Goal: Information Seeking & Learning: Learn about a topic

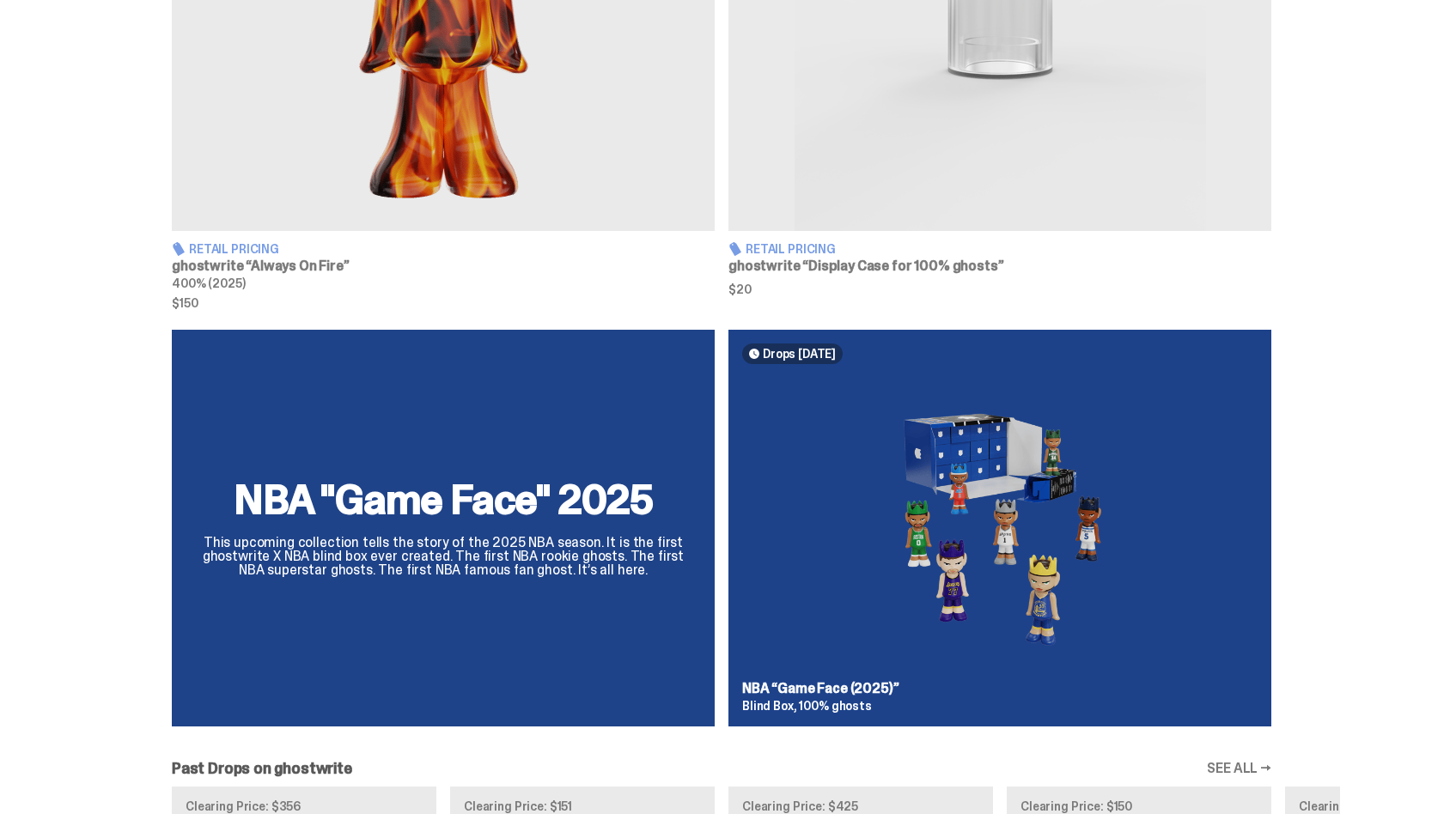
scroll to position [886, 0]
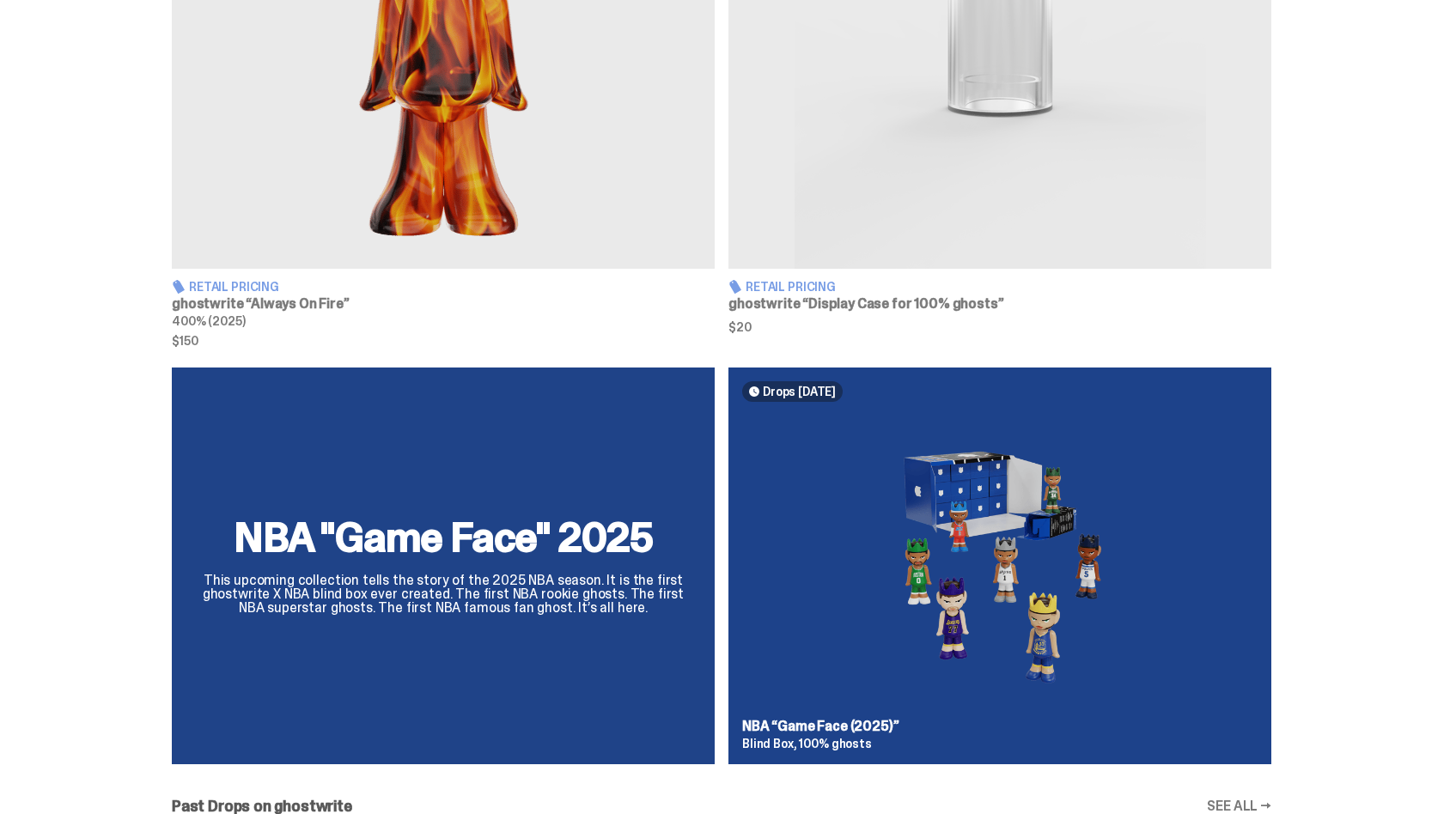
click at [657, 402] on div "NBA "Game Face" 2025 This upcoming collection tells the story of the 2025 NBA s…" at bounding box center [722, 573] width 1237 height 411
click at [519, 575] on div "NBA "Game Face" 2025 This upcoming collection tells the story of the 2025 NBA s…" at bounding box center [722, 573] width 1237 height 411
click at [519, 575] on p "This upcoming collection tells the story of the 2025 NBA season. It is the firs…" at bounding box center [443, 594] width 501 height 41
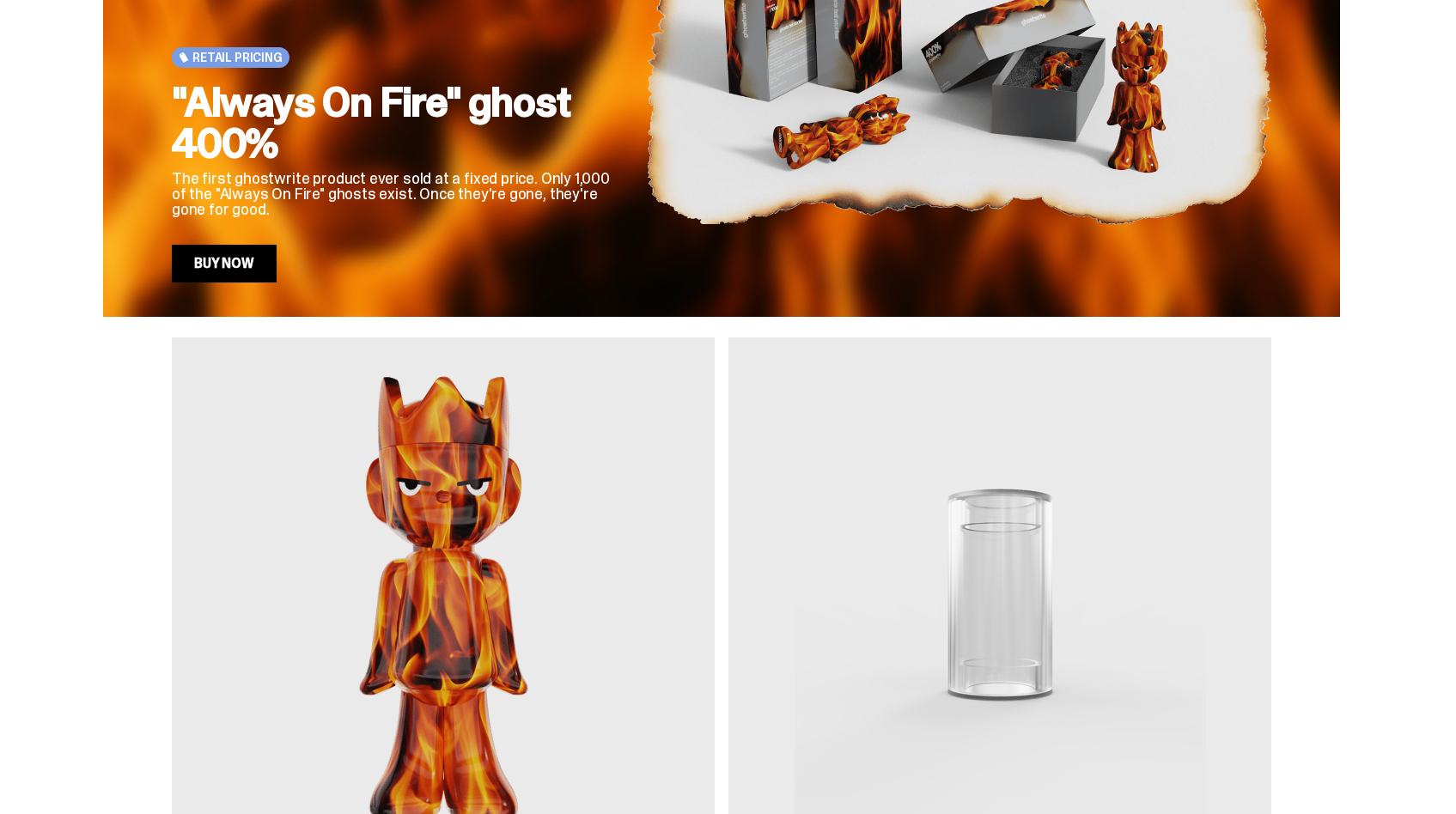
scroll to position [0, 0]
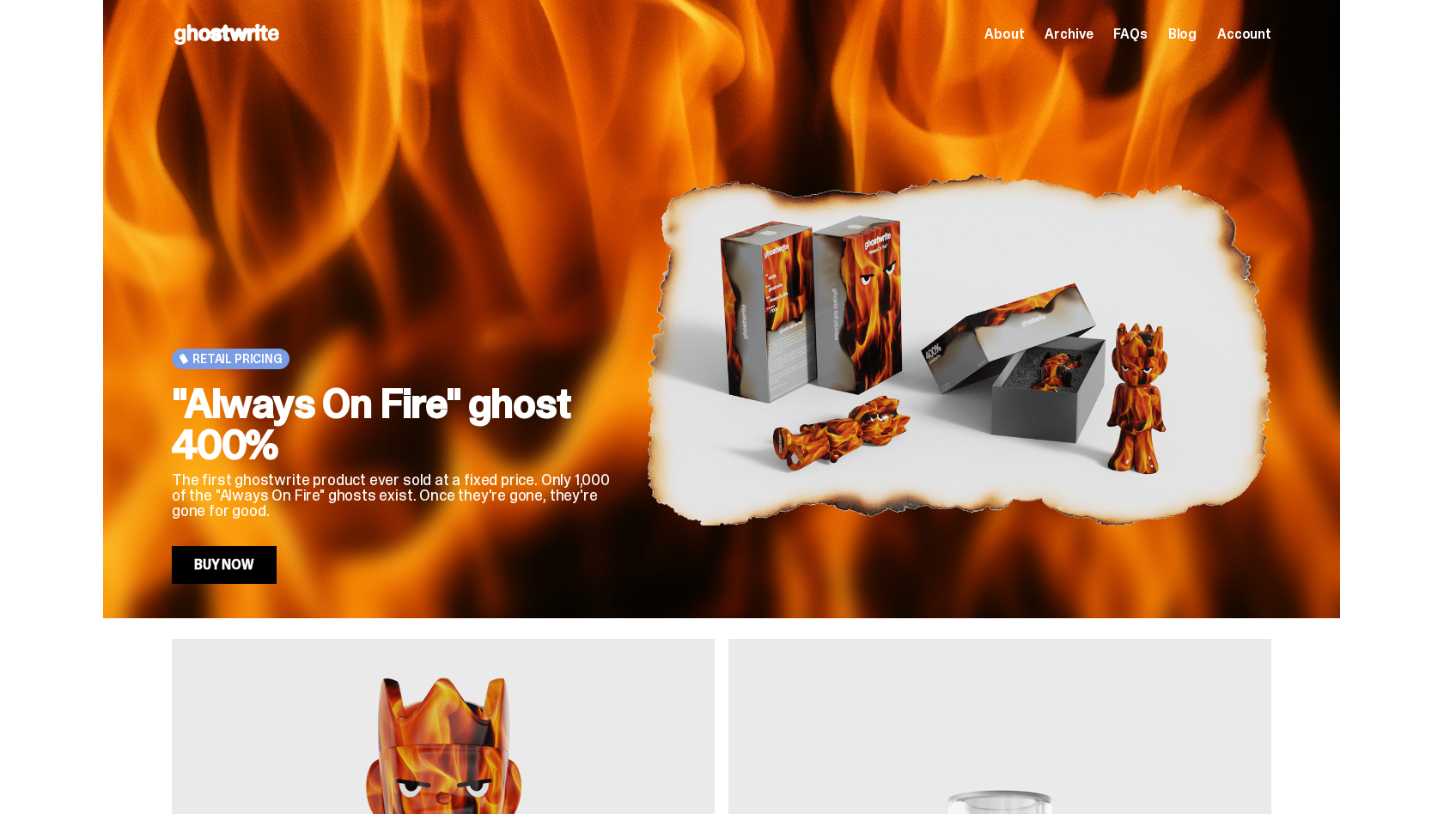
click at [1192, 34] on link "Blog" at bounding box center [1182, 34] width 28 height 14
